Goal: Obtain resource: Download file/media

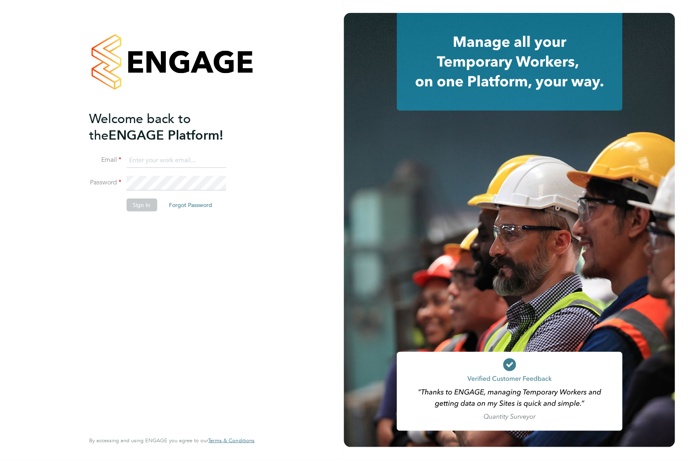
type input "[EMAIL_ADDRESS][DOMAIN_NAME]"
click at [149, 202] on button "Sign In" at bounding box center [141, 204] width 31 height 13
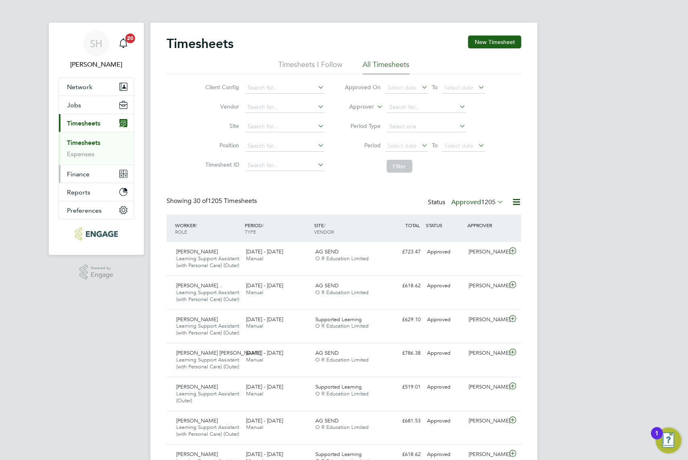
click at [88, 181] on button "Finance" at bounding box center [96, 174] width 75 height 18
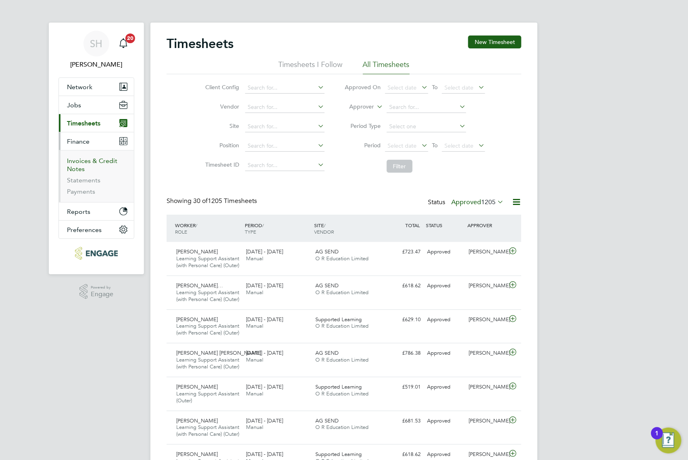
click at [91, 158] on link "Invoices & Credit Notes" at bounding box center [92, 165] width 50 height 16
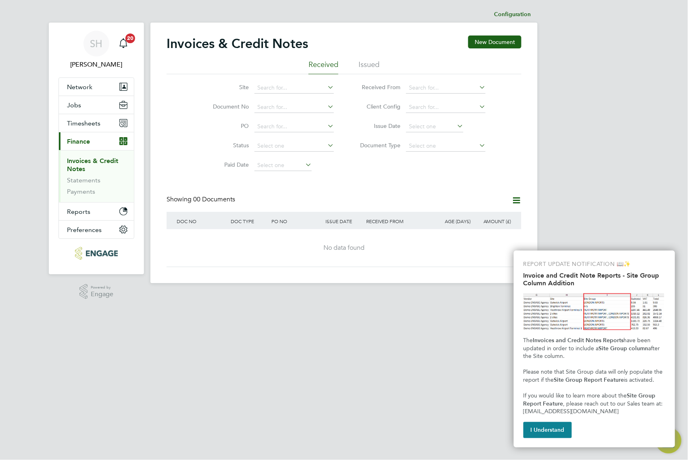
click at [368, 68] on li "Issued" at bounding box center [368, 67] width 21 height 15
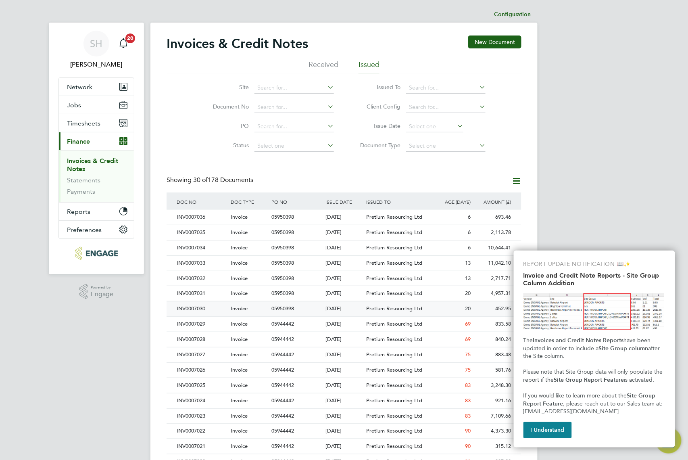
click at [387, 310] on span "Pretium Resourcing Ltd" at bounding box center [394, 308] width 56 height 7
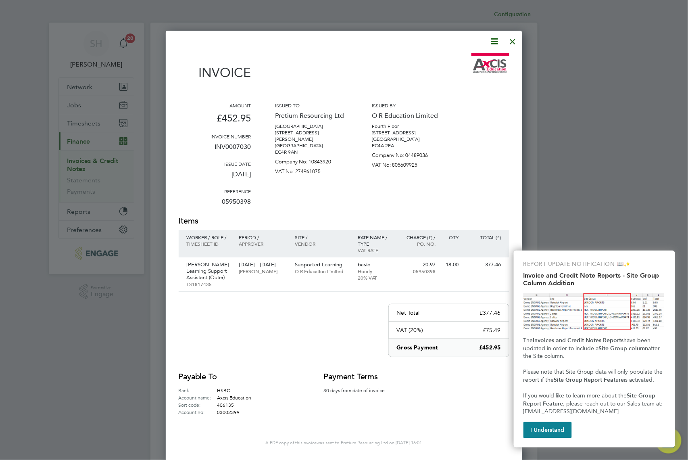
click at [495, 41] on icon at bounding box center [495, 41] width 10 height 10
click at [465, 59] on li "Download Invoice" at bounding box center [470, 60] width 56 height 11
click at [642, 151] on div at bounding box center [344, 230] width 688 height 460
click at [508, 35] on div at bounding box center [513, 39] width 15 height 15
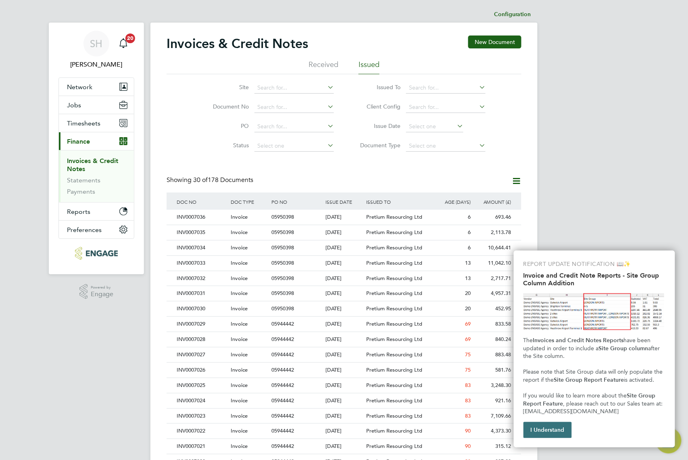
click at [548, 433] on button "I Understand" at bounding box center [547, 430] width 48 height 16
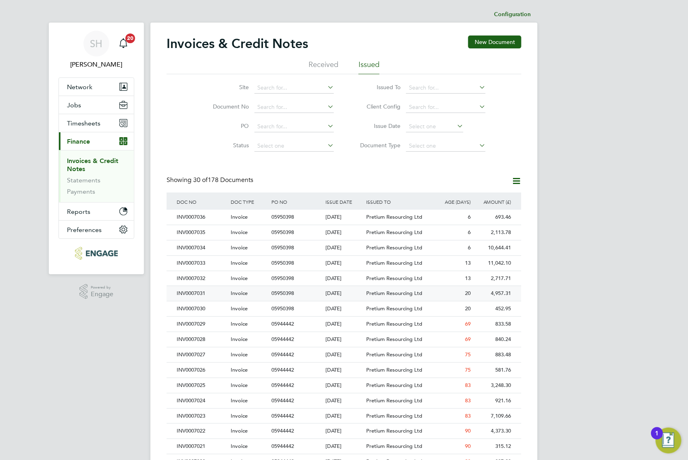
click at [427, 292] on div "Pretium Resourcing Ltd" at bounding box center [398, 293] width 68 height 15
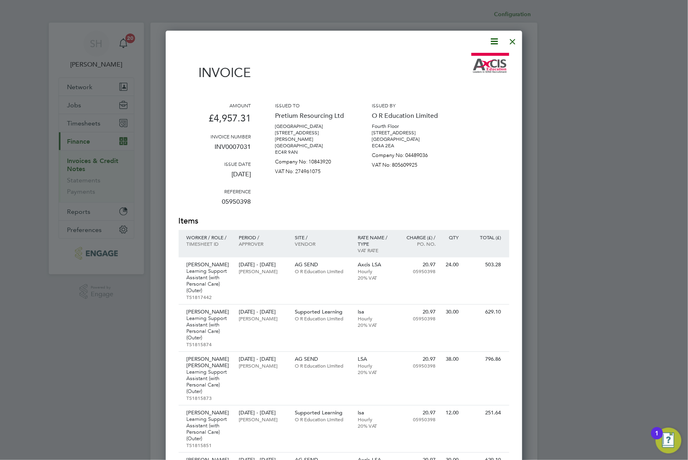
click at [496, 42] on icon at bounding box center [495, 41] width 10 height 10
click at [482, 55] on li "Download Invoice" at bounding box center [470, 60] width 56 height 11
click at [511, 40] on div at bounding box center [513, 39] width 15 height 15
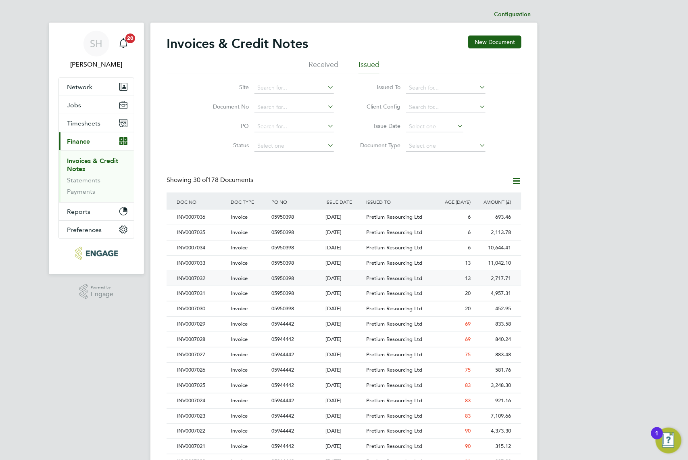
click at [458, 278] on div "13" at bounding box center [452, 278] width 41 height 15
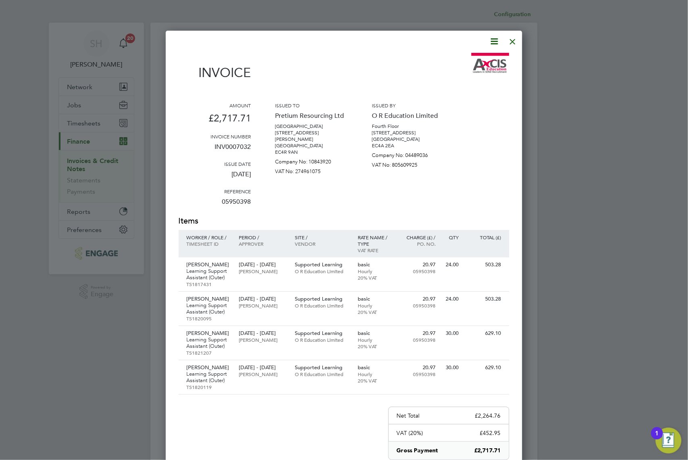
drag, startPoint x: 497, startPoint y: 40, endPoint x: 490, endPoint y: 57, distance: 17.7
click at [497, 40] on icon at bounding box center [495, 41] width 10 height 10
click at [481, 57] on li "Download Invoice" at bounding box center [470, 60] width 56 height 11
click at [495, 46] on icon at bounding box center [495, 41] width 10 height 10
click at [480, 61] on li "Download Invoice" at bounding box center [470, 60] width 56 height 11
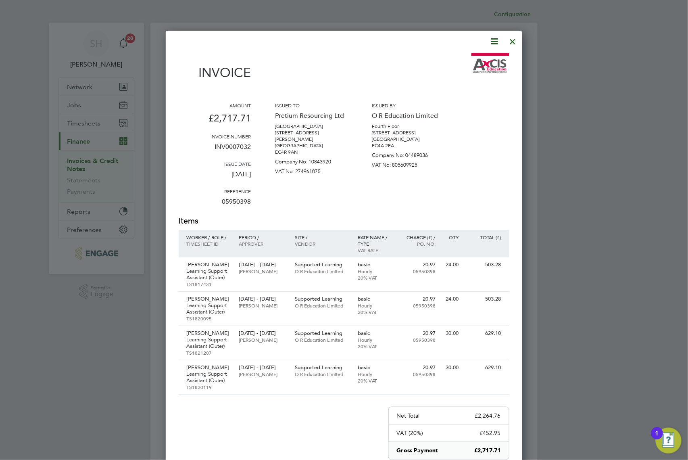
drag, startPoint x: 415, startPoint y: 45, endPoint x: 436, endPoint y: 46, distance: 20.6
click at [415, 45] on div at bounding box center [339, 41] width 321 height 10
click at [511, 42] on div at bounding box center [513, 39] width 15 height 15
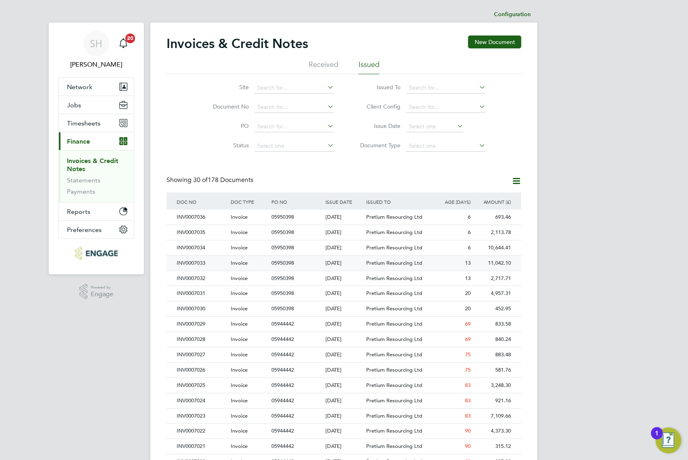
click at [460, 262] on div "13" at bounding box center [452, 263] width 41 height 15
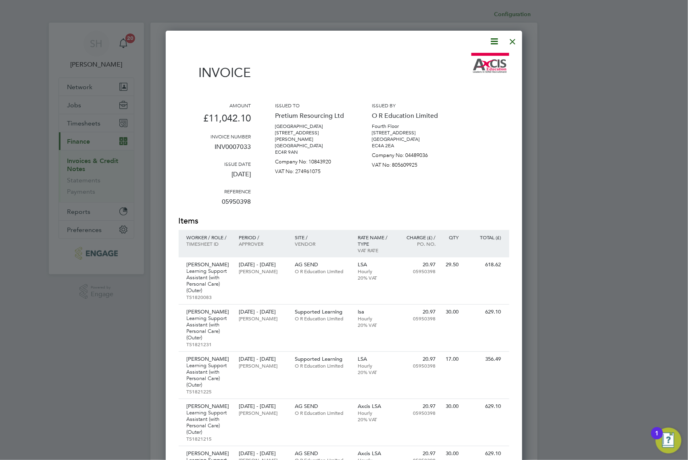
click at [492, 38] on icon at bounding box center [495, 41] width 10 height 10
click at [473, 58] on li "Download Invoice" at bounding box center [470, 60] width 56 height 11
drag, startPoint x: 511, startPoint y: 42, endPoint x: 505, endPoint y: 73, distance: 30.8
click at [511, 42] on div at bounding box center [513, 39] width 15 height 15
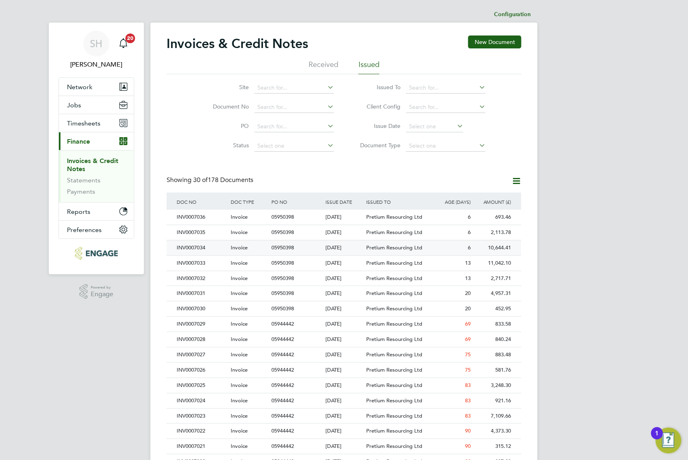
click at [447, 244] on div "6" at bounding box center [452, 247] width 41 height 15
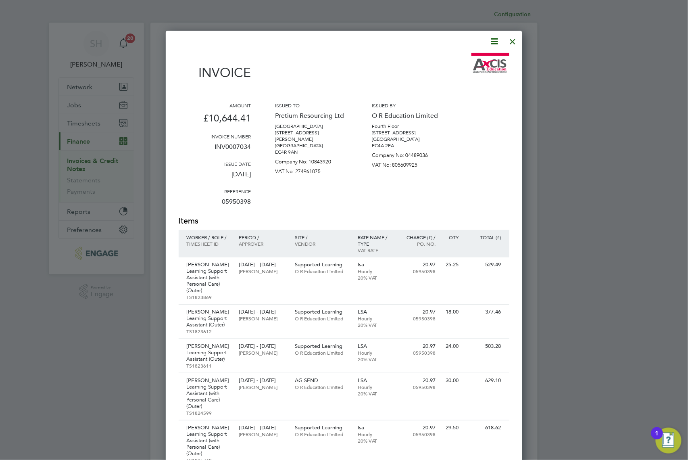
click at [494, 38] on icon at bounding box center [495, 41] width 10 height 10
click at [465, 58] on li "Download Invoice" at bounding box center [470, 60] width 56 height 11
click at [516, 39] on div at bounding box center [513, 39] width 15 height 15
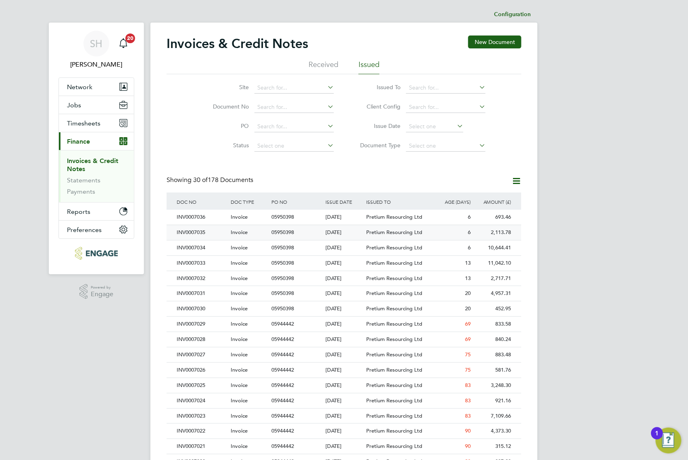
click at [480, 234] on div "2,113.78" at bounding box center [493, 232] width 41 height 15
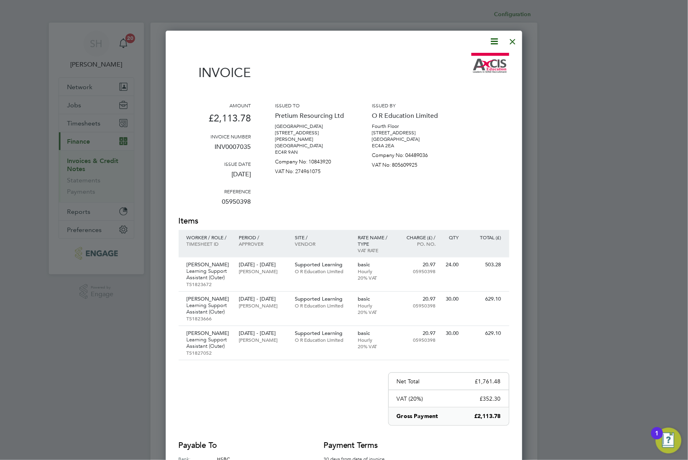
click at [498, 41] on icon at bounding box center [495, 41] width 10 height 10
click at [461, 60] on li "Download Invoice" at bounding box center [470, 60] width 56 height 11
click at [515, 40] on div at bounding box center [513, 39] width 15 height 15
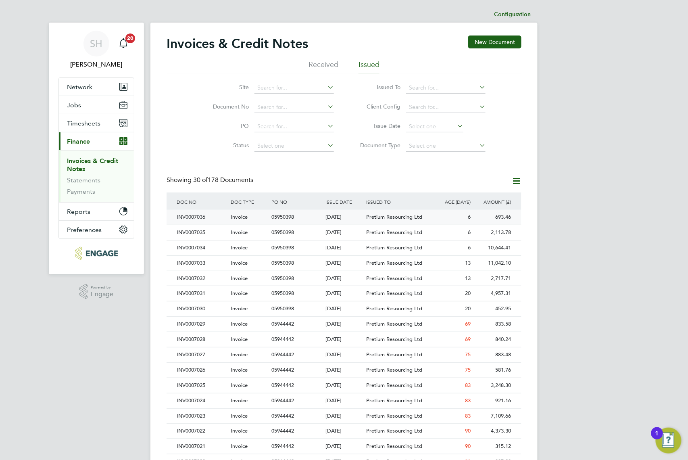
click at [427, 223] on div "Pretium Resourcing Ltd" at bounding box center [398, 217] width 68 height 15
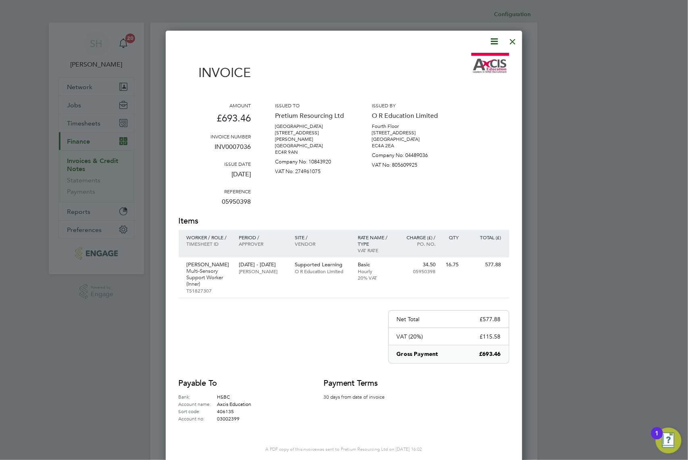
click at [490, 41] on icon at bounding box center [495, 41] width 10 height 10
click at [467, 57] on li "Download Invoice" at bounding box center [470, 60] width 56 height 11
click at [510, 44] on div at bounding box center [513, 39] width 15 height 15
